Goal: Task Accomplishment & Management: Manage account settings

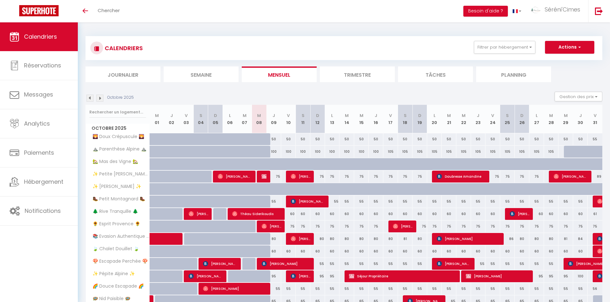
click at [203, 72] on li "Semaine" at bounding box center [201, 75] width 75 height 16
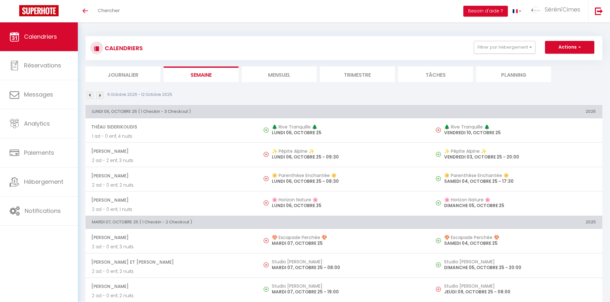
click at [266, 69] on li "Mensuel" at bounding box center [279, 75] width 75 height 16
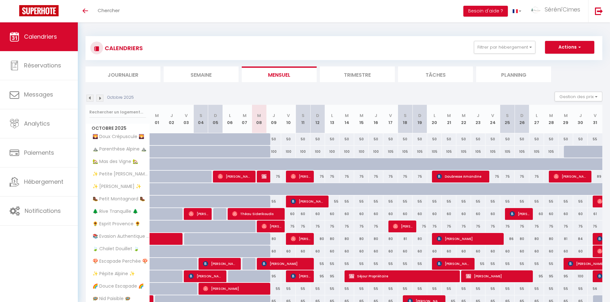
click at [91, 101] on img at bounding box center [89, 98] width 7 height 7
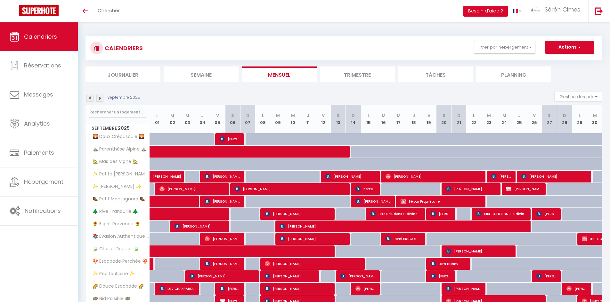
scroll to position [123, 0]
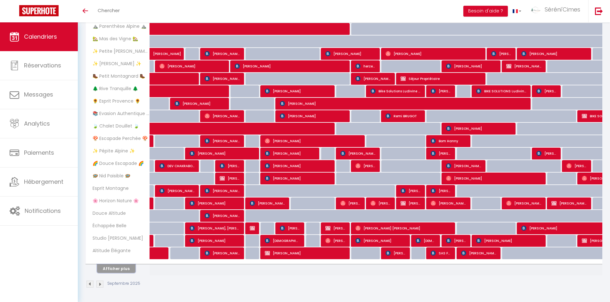
click at [130, 268] on button "Afficher plus" at bounding box center [116, 269] width 38 height 9
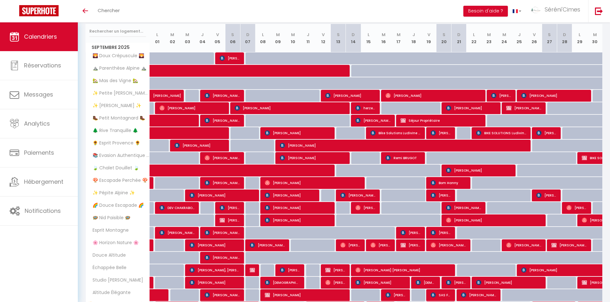
scroll to position [68, 0]
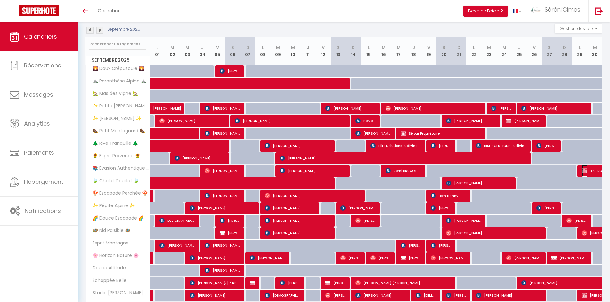
click at [593, 170] on span "BIKE SOLUTIONS" at bounding box center [611, 171] width 59 height 12
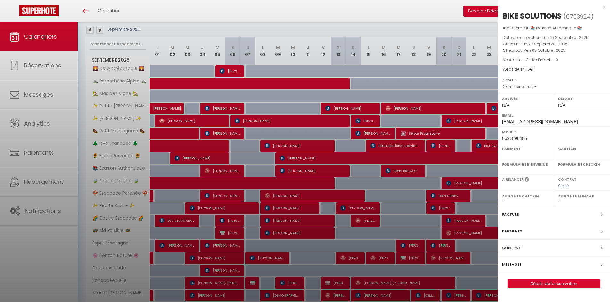
select select "OK"
select select "0"
select select "1"
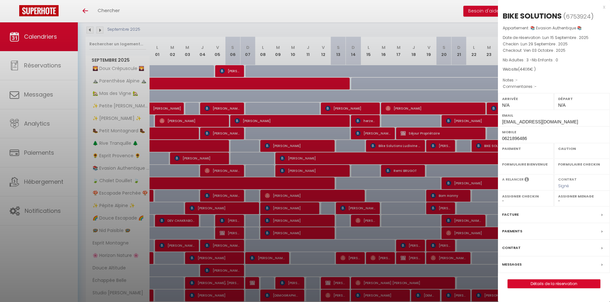
select select
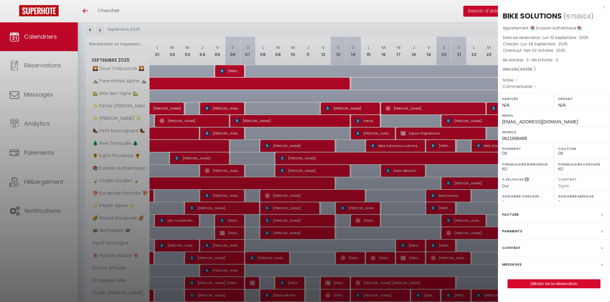
click at [368, 152] on div at bounding box center [305, 151] width 610 height 302
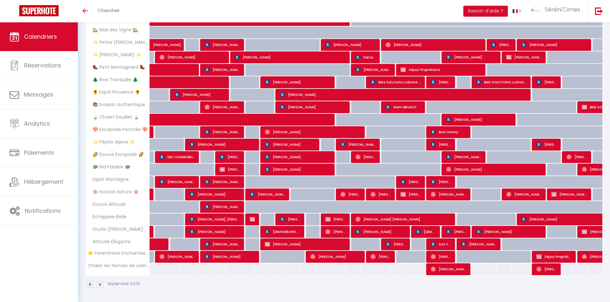
scroll to position [132, 0]
click at [471, 245] on span "[PERSON_NAME]" at bounding box center [478, 244] width 35 height 12
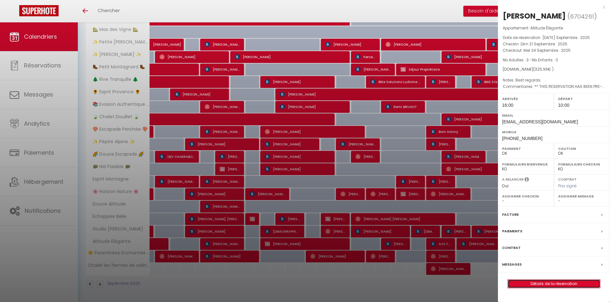
click at [524, 281] on link "Détails de la réservation" at bounding box center [554, 284] width 92 height 8
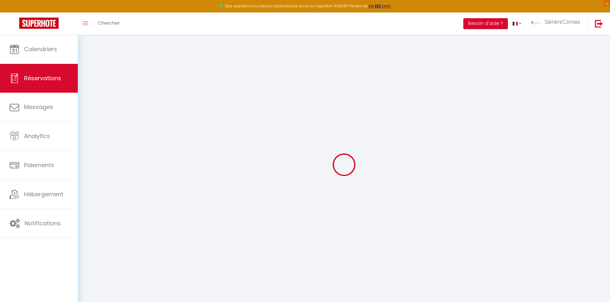
type input "[PERSON_NAME]"
type input "[EMAIL_ADDRESS][DOMAIN_NAME]"
type input "[PHONE_NUMBER]"
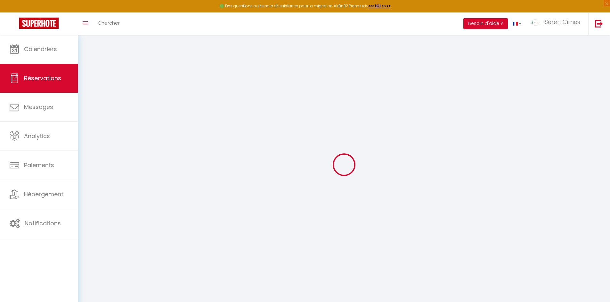
type input "[PHONE_NUMBER]"
type input "40472"
type input "Reichswaldallee 24"
type input "[GEOGRAPHIC_DATA]"
select select "DE"
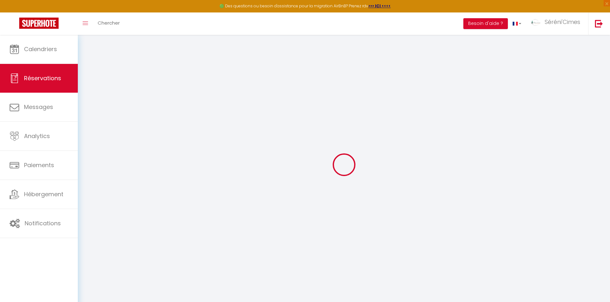
type input "6.48"
type input "47.11"
type input "4.5600000000000005"
select select "75613"
select select "1"
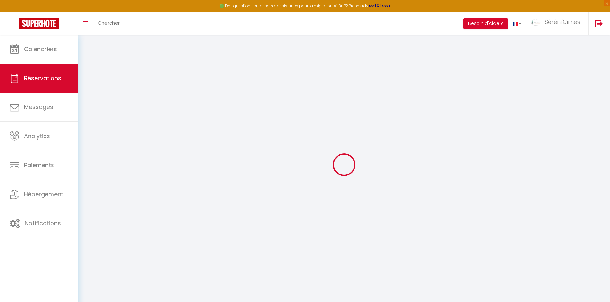
select select
type input "3"
select select "12"
select select "15"
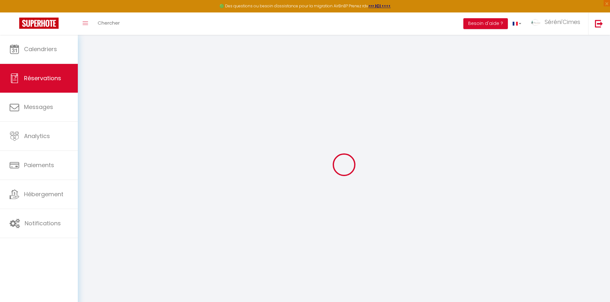
type input "237.6"
checkbox input "false"
type input "0"
select select "2"
type input "70"
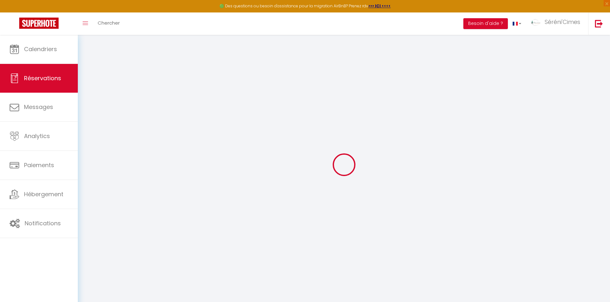
type input "0"
select select
checkbox input "false"
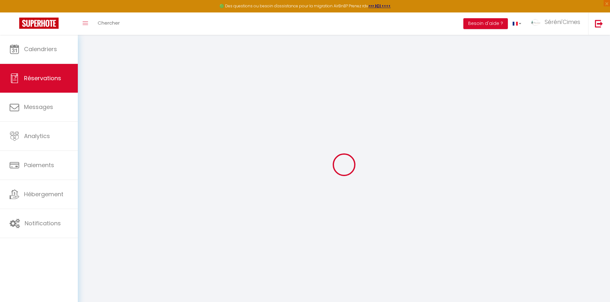
select select
checkbox input "false"
select select
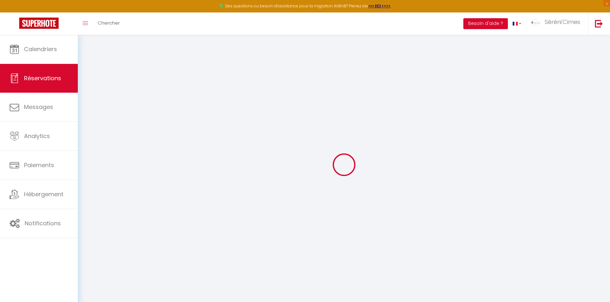
checkbox input "false"
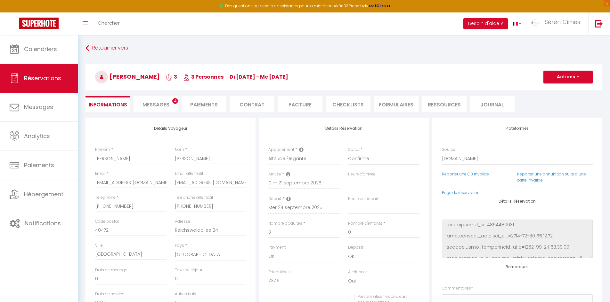
select select
checkbox input "false"
type textarea "** THIS RESERVATION HAS BEEN PRE-PAID ** Reservation has a cancellation grace p…"
type textarea "Best regards"
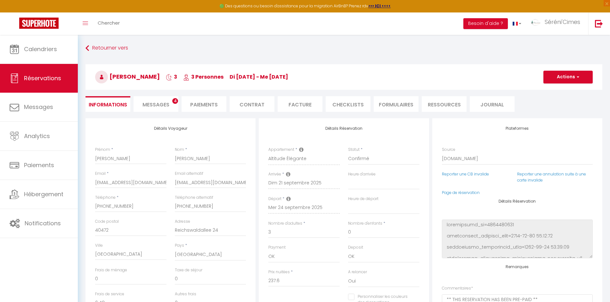
type input "70"
type input "11.88"
select select
checkbox input "false"
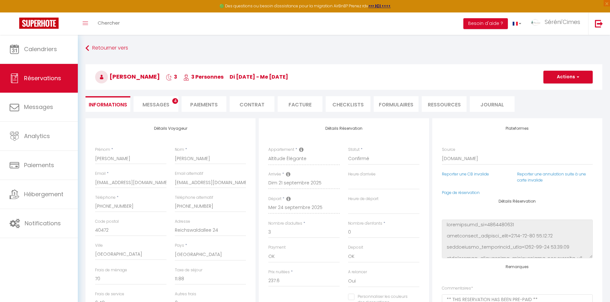
select select "16:00"
select select "10:00"
